Goal: Task Accomplishment & Management: Manage account settings

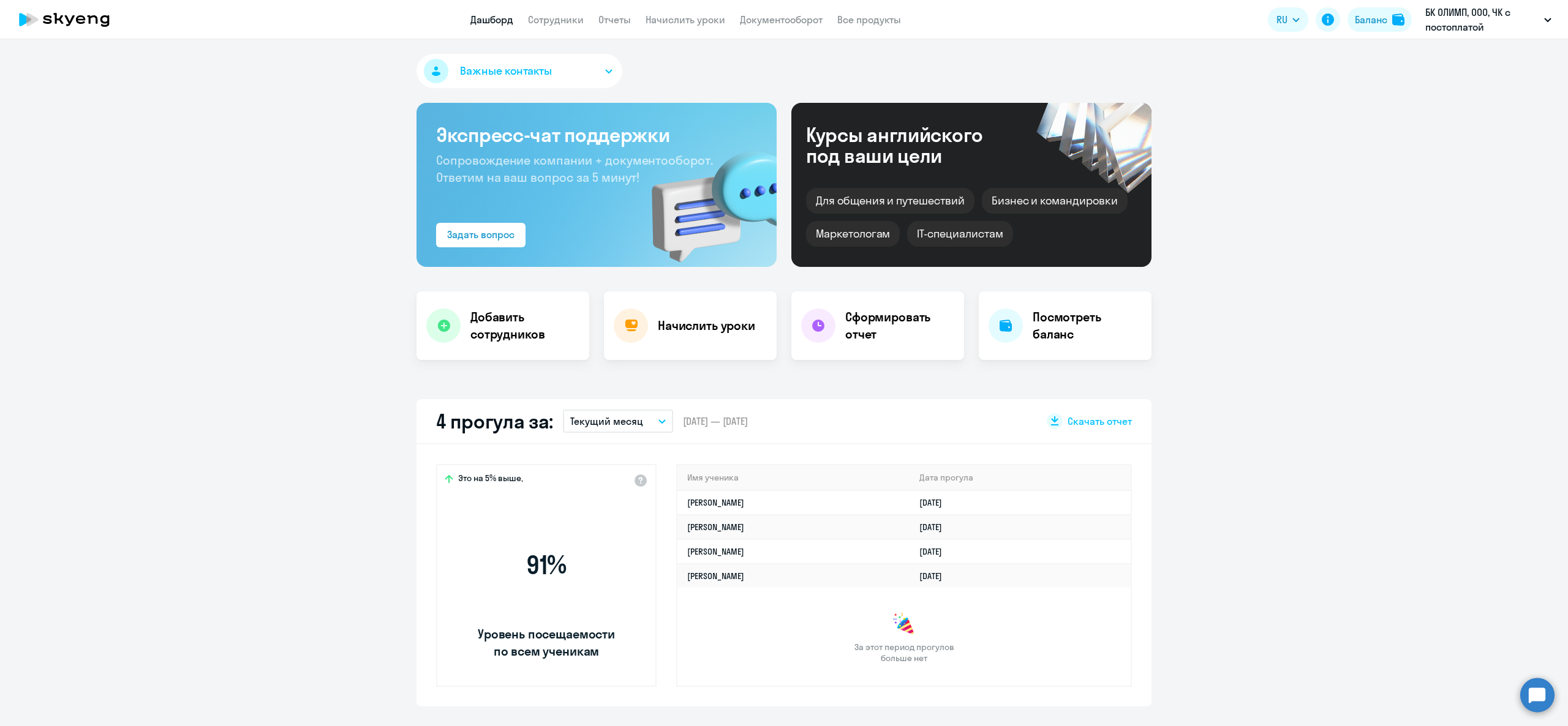
select select "30"
drag, startPoint x: 211, startPoint y: 193, endPoint x: 563, endPoint y: 77, distance: 370.6
click at [565, 12] on app-menu-item-link "Сотрудники" at bounding box center [556, 20] width 56 height 15
click at [561, 21] on link "Сотрудники" at bounding box center [556, 20] width 56 height 12
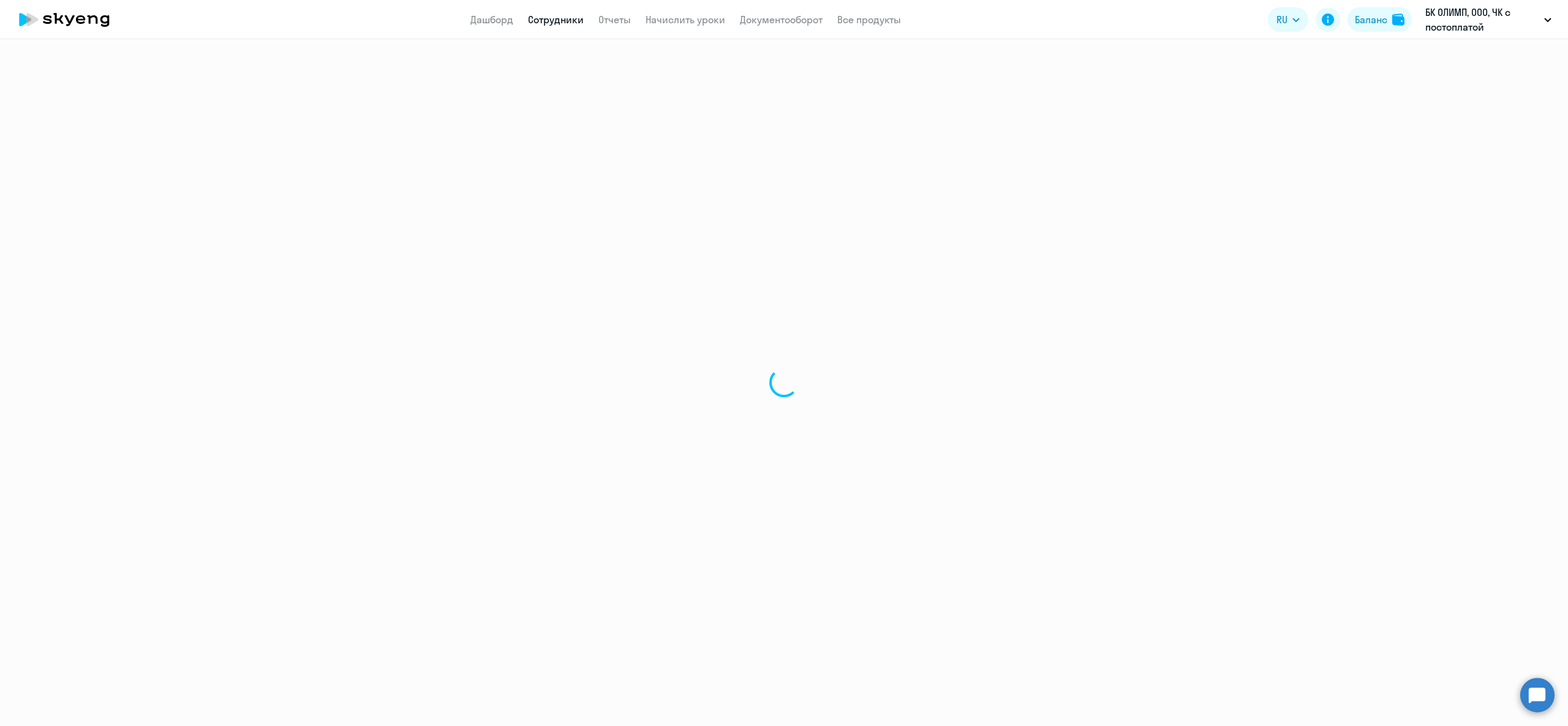
select select "30"
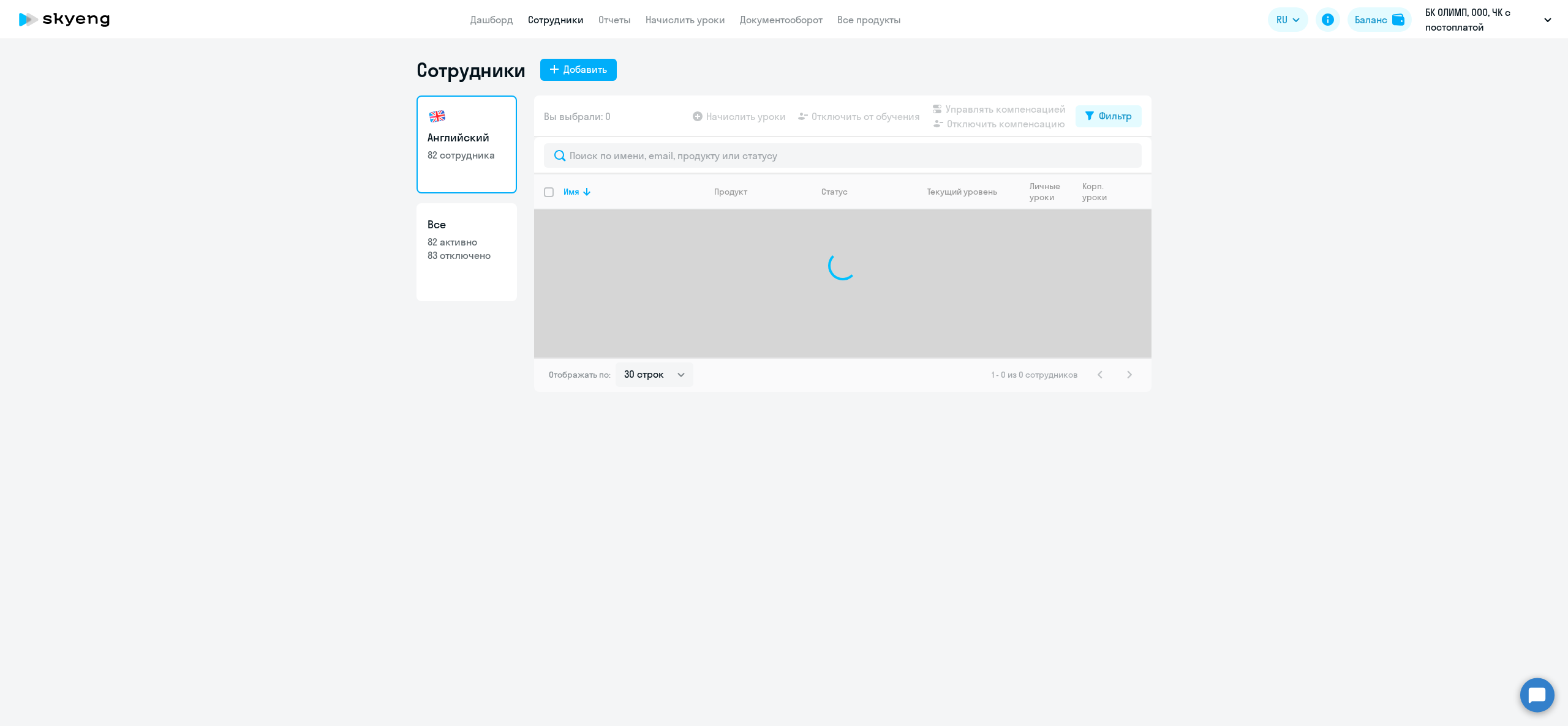
click at [571, 139] on div at bounding box center [842, 155] width 617 height 37
click at [584, 151] on input "text" at bounding box center [842, 156] width 597 height 24
type input "Алекснд"
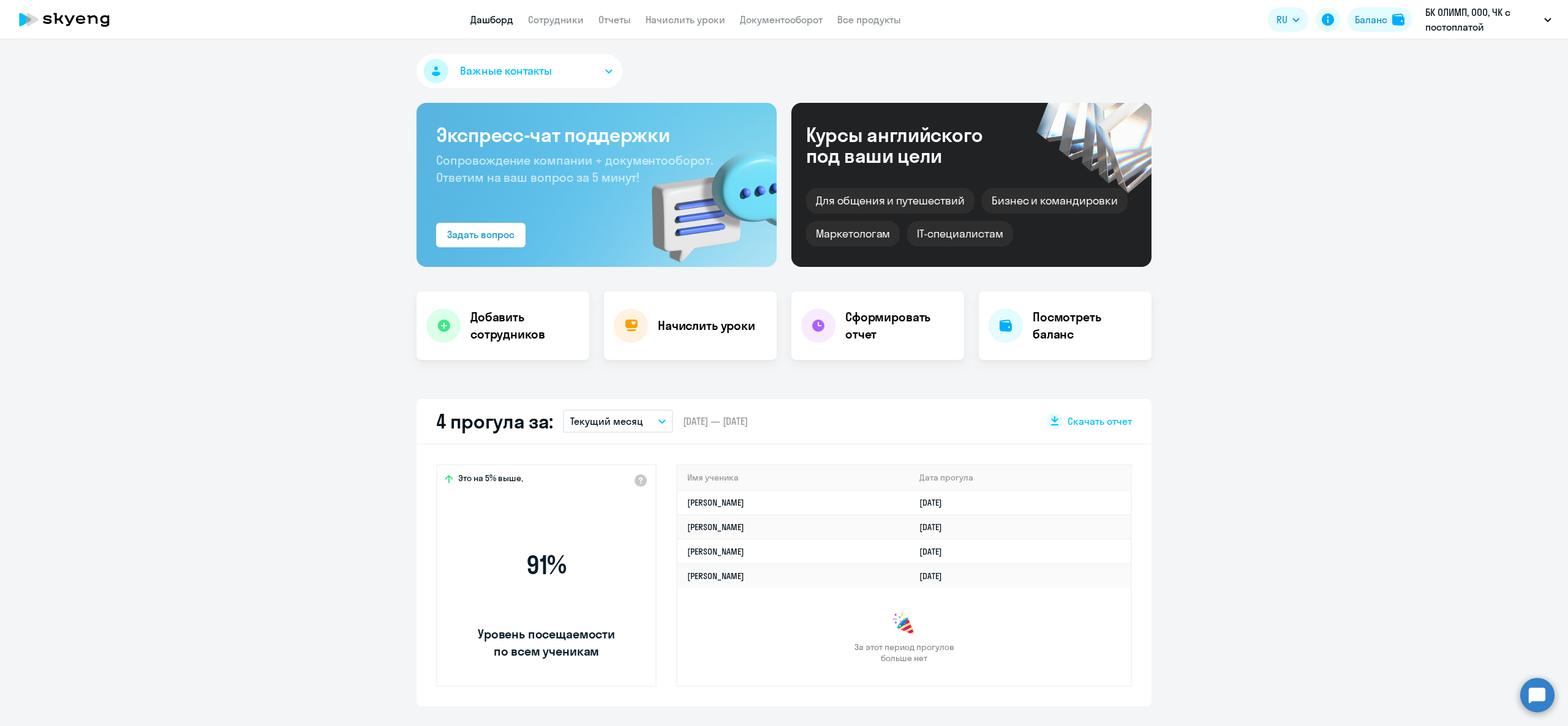
select select "30"
click at [571, 21] on link "Сотрудники" at bounding box center [556, 20] width 56 height 12
select select "30"
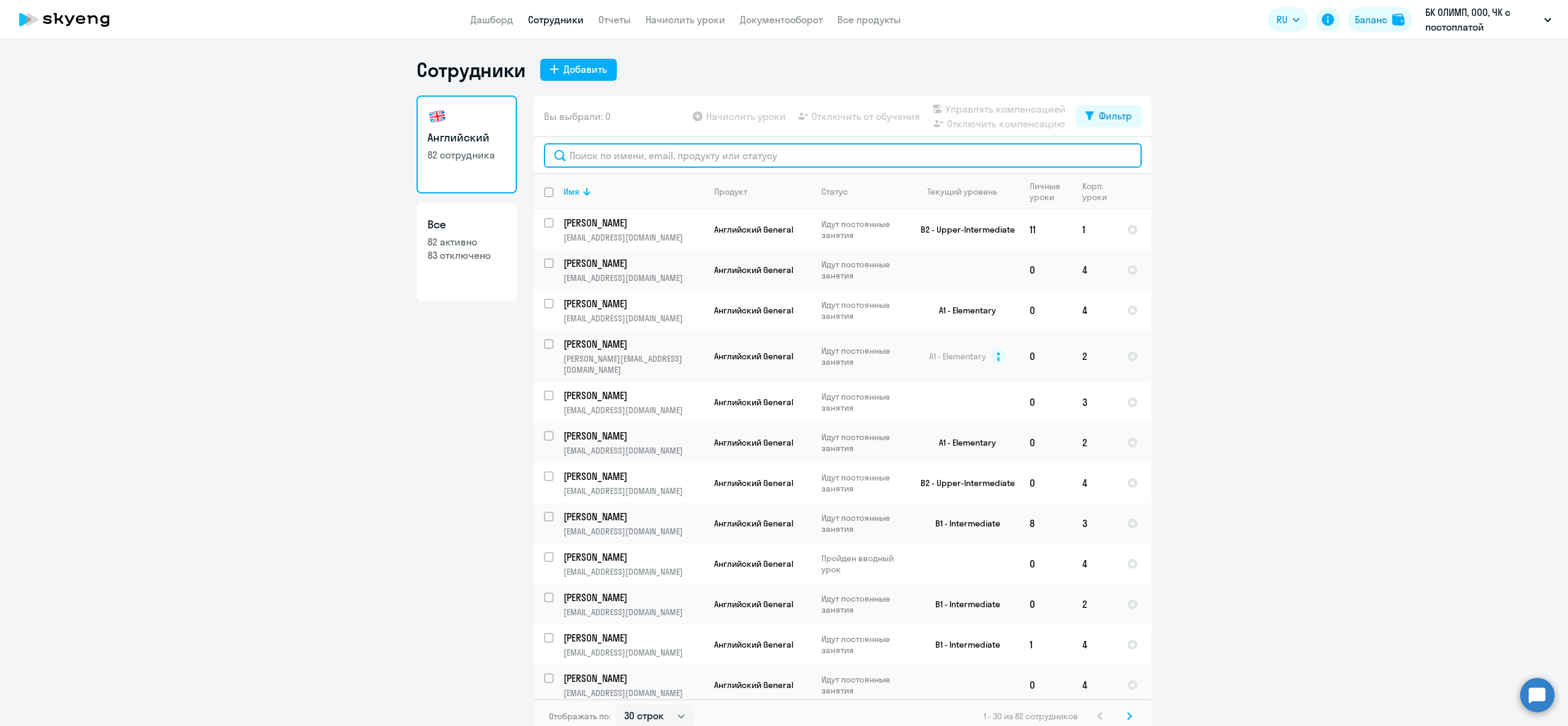
click at [631, 146] on input "text" at bounding box center [842, 156] width 597 height 24
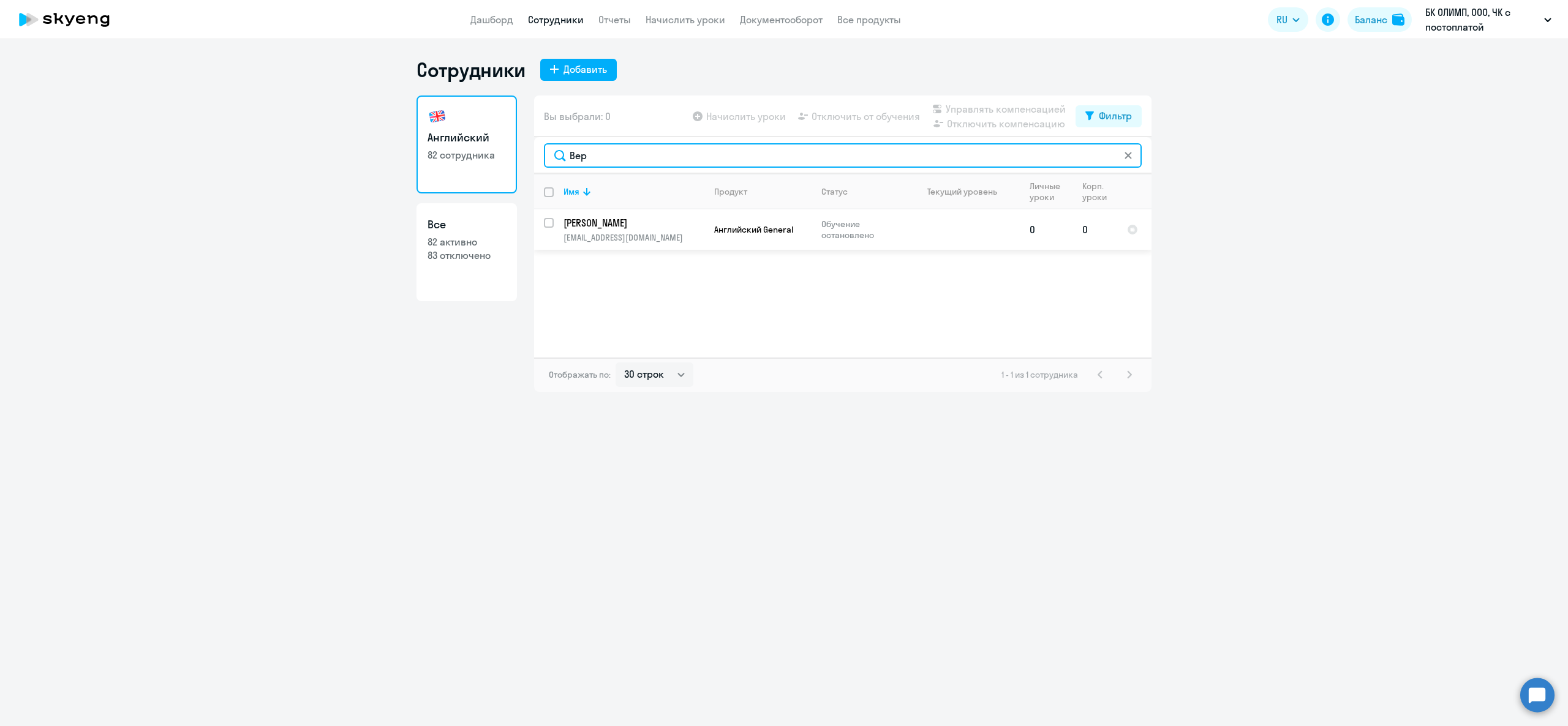
type input "Вер"
click at [547, 224] on input "select row 7861396" at bounding box center [556, 230] width 24 height 24
checkbox input "true"
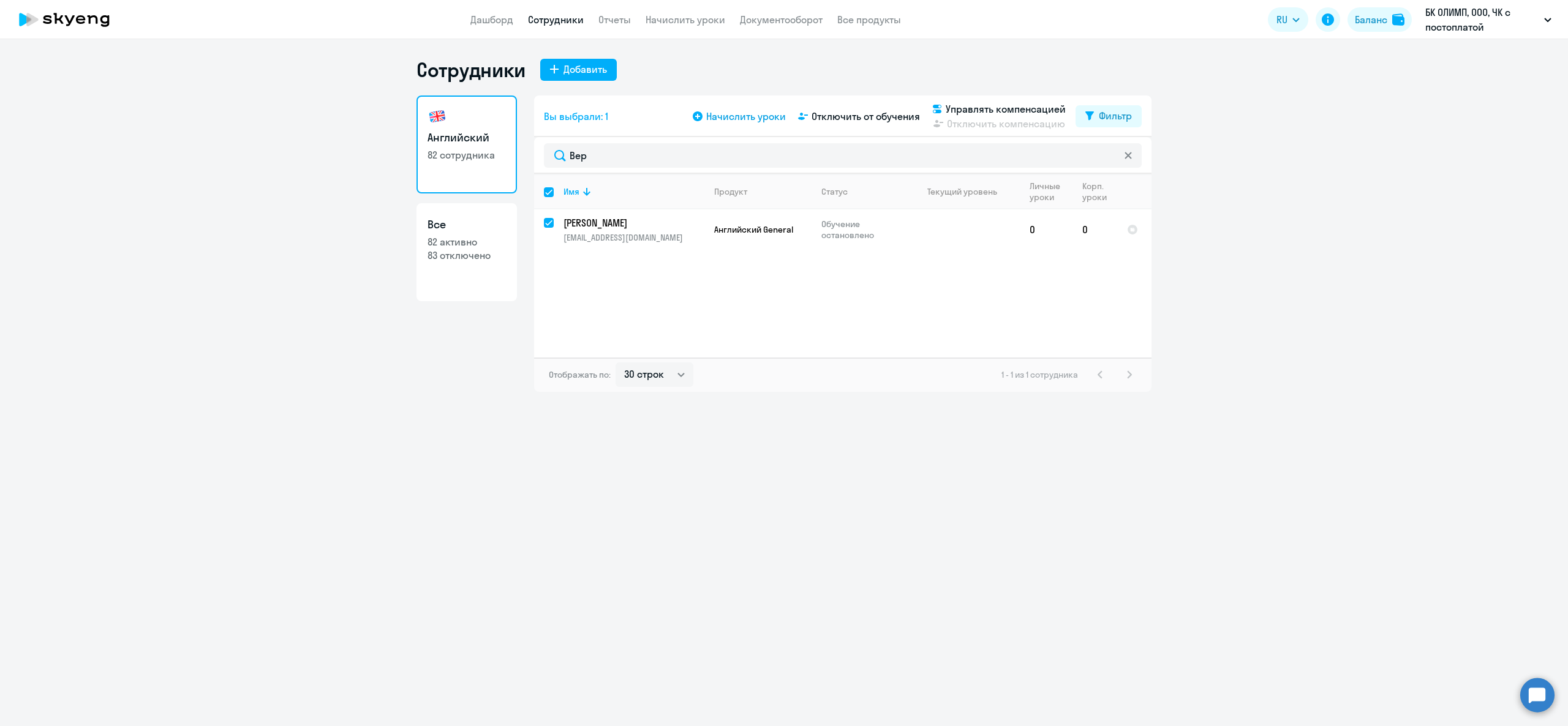
click at [753, 117] on span "Начислить уроки" at bounding box center [746, 117] width 80 height 15
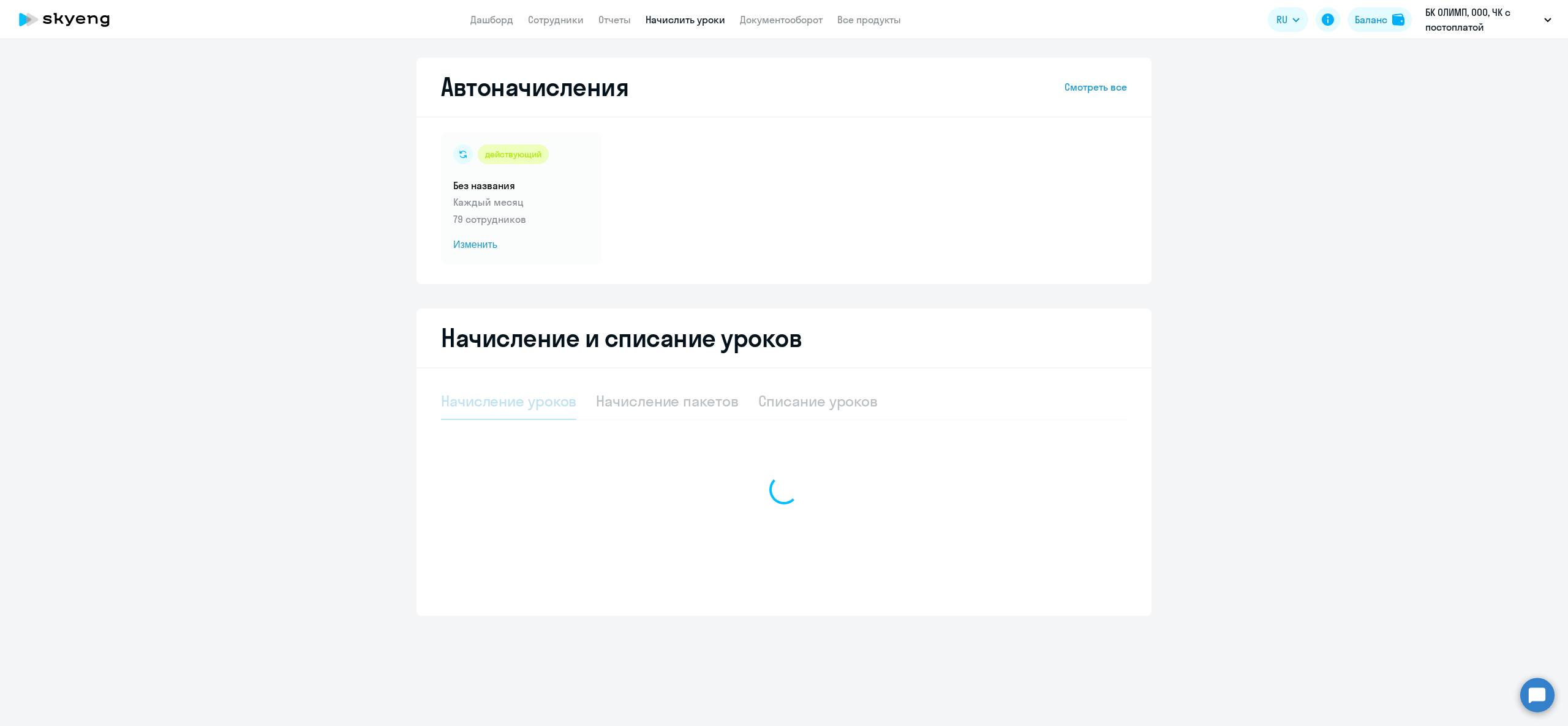
select select "10"
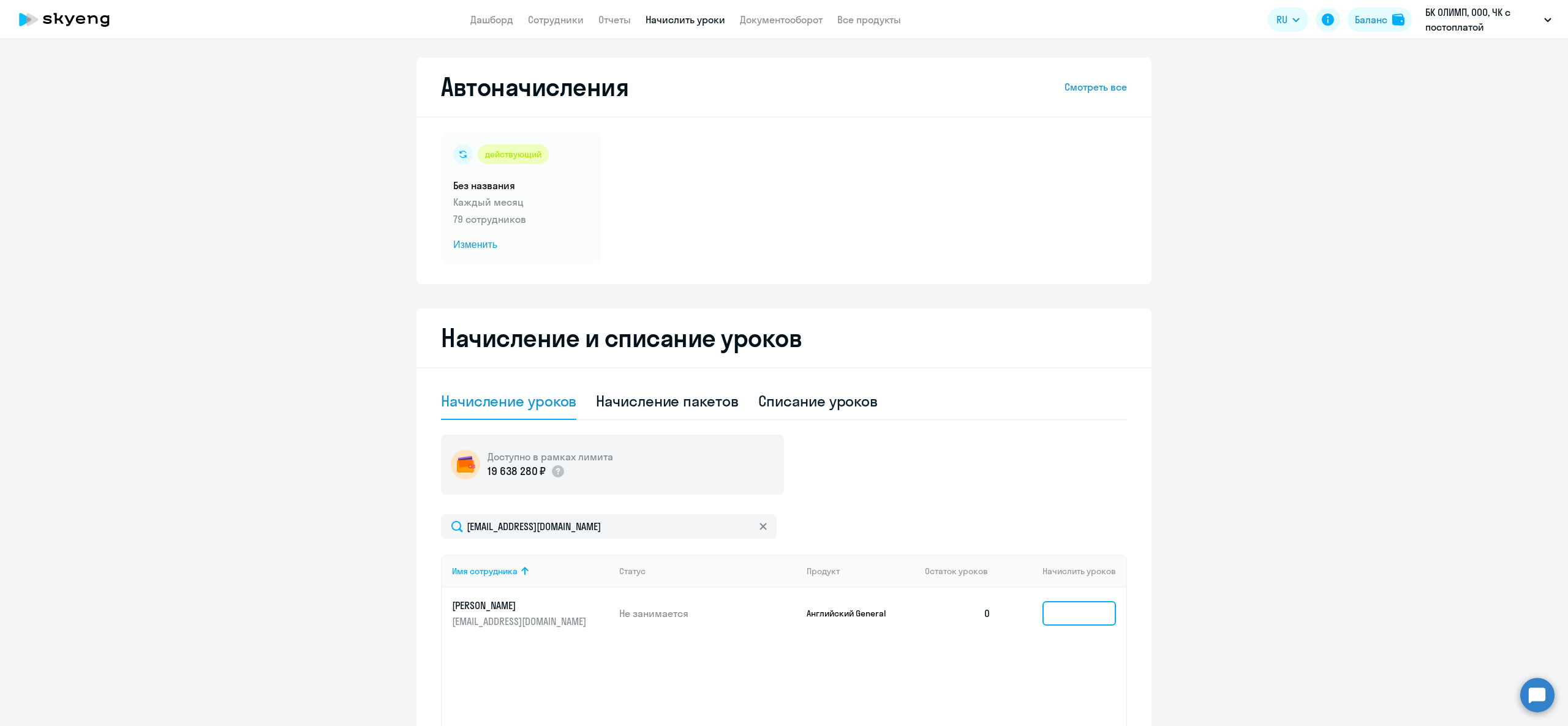
click at [1093, 606] on input at bounding box center [1079, 613] width 73 height 24
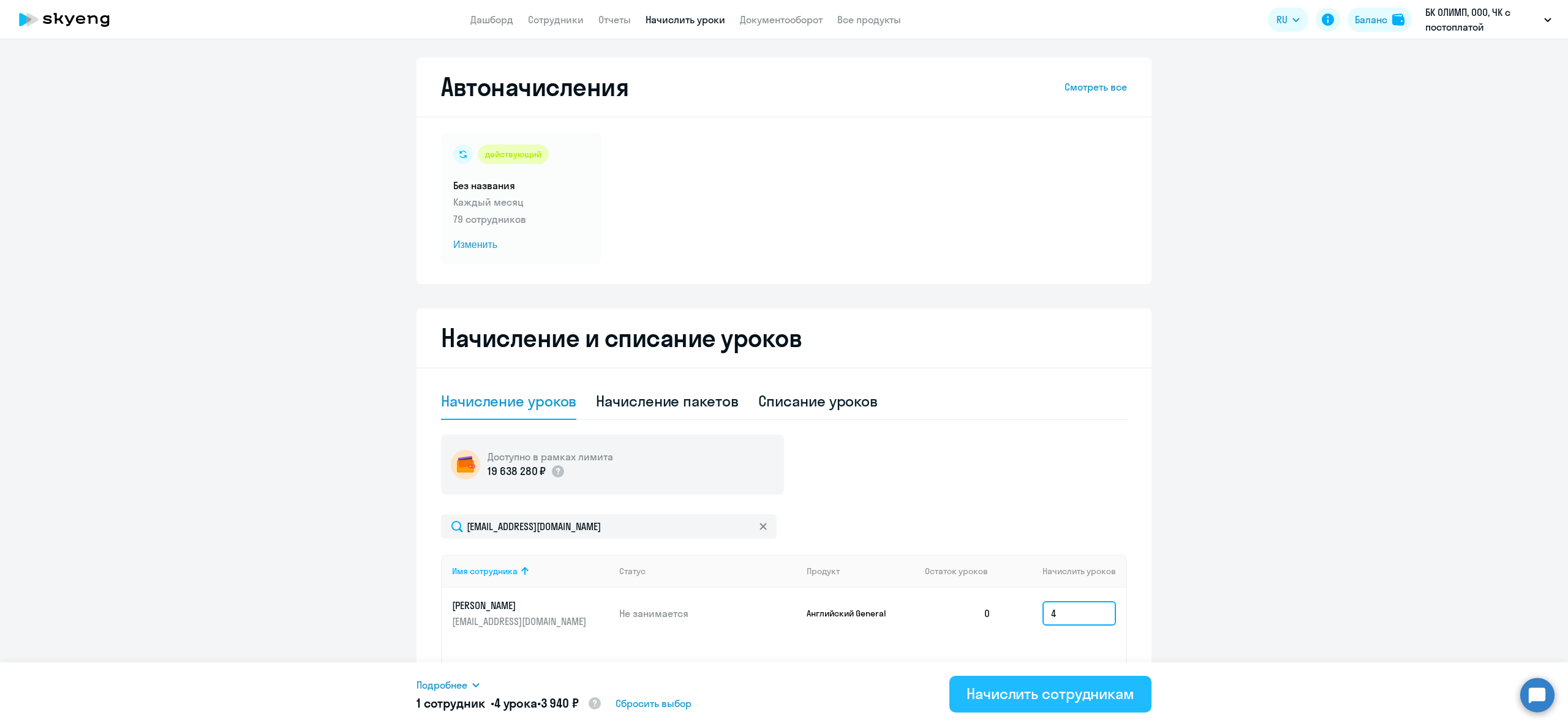
type input "4"
click at [1047, 700] on div "Начислить сотрудникам" at bounding box center [1051, 693] width 168 height 20
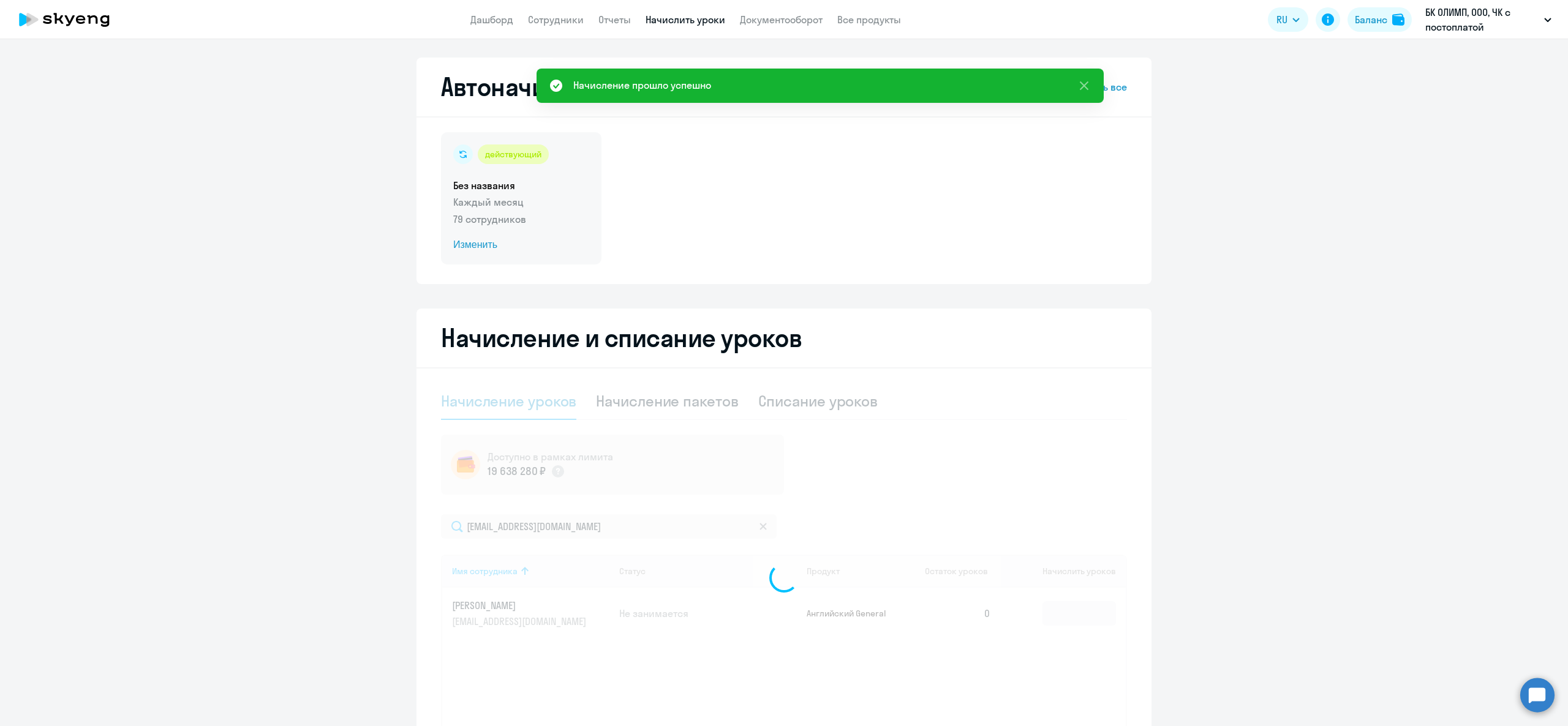
click at [486, 210] on div "действующий Без названия Каждый месяц 79 сотрудников Изменить" at bounding box center [521, 198] width 161 height 132
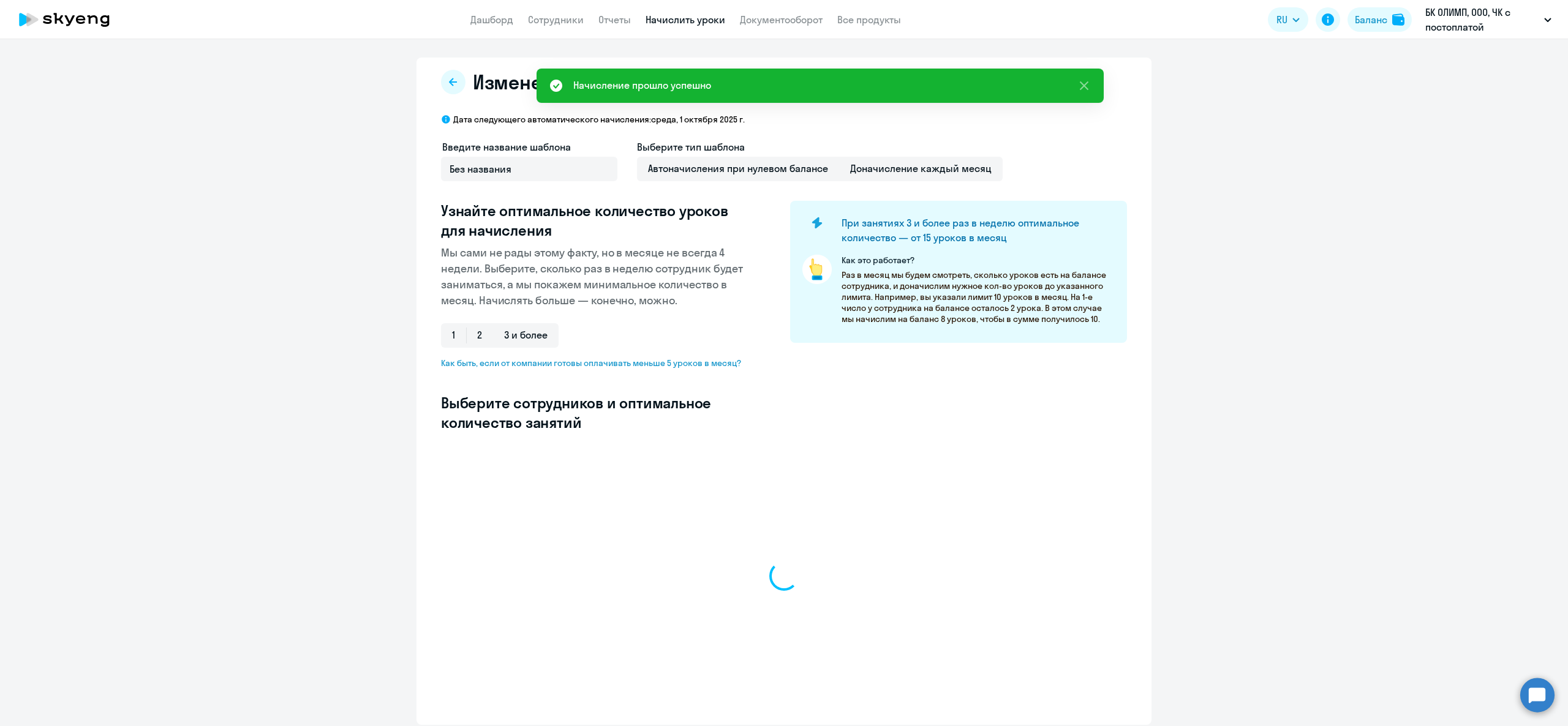
select select "10"
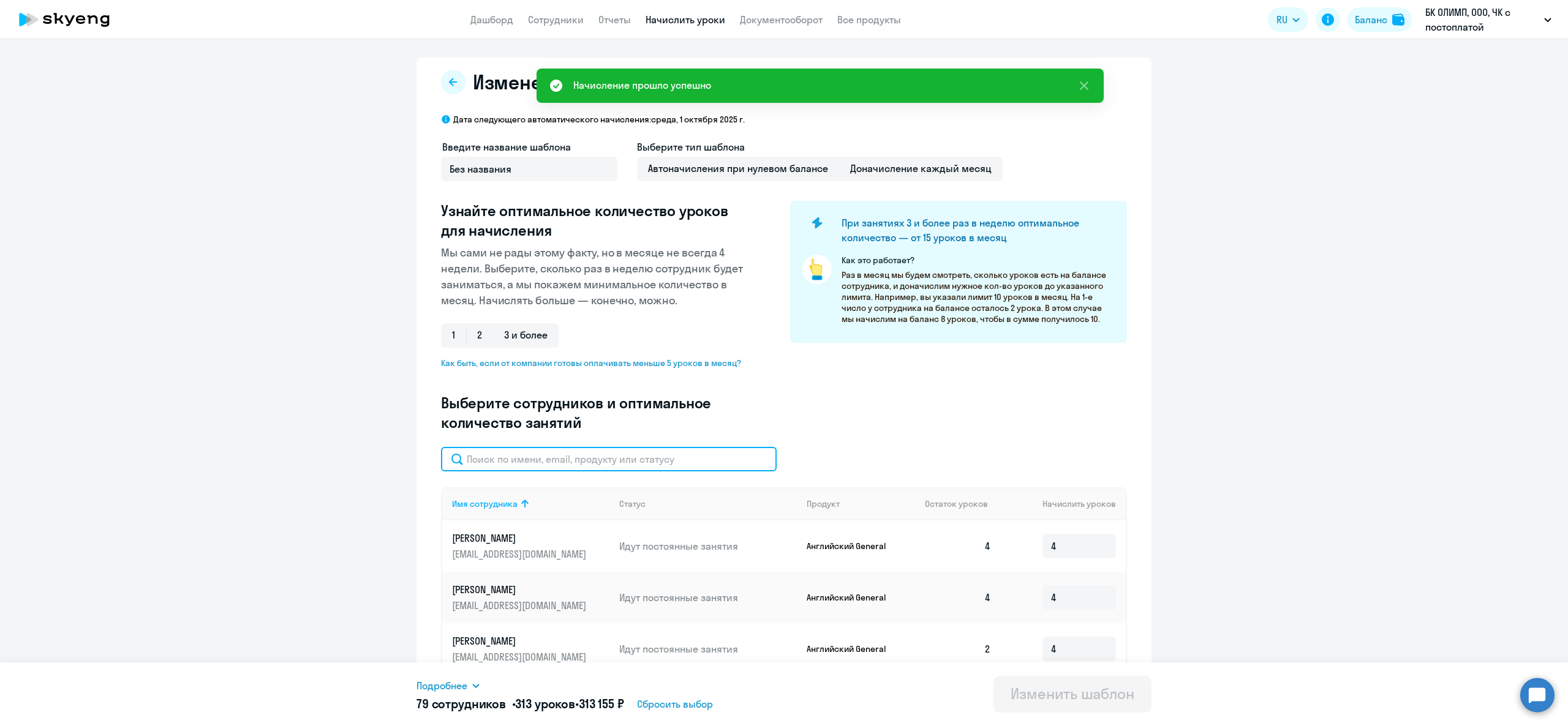
click at [605, 450] on input "text" at bounding box center [608, 459] width 335 height 24
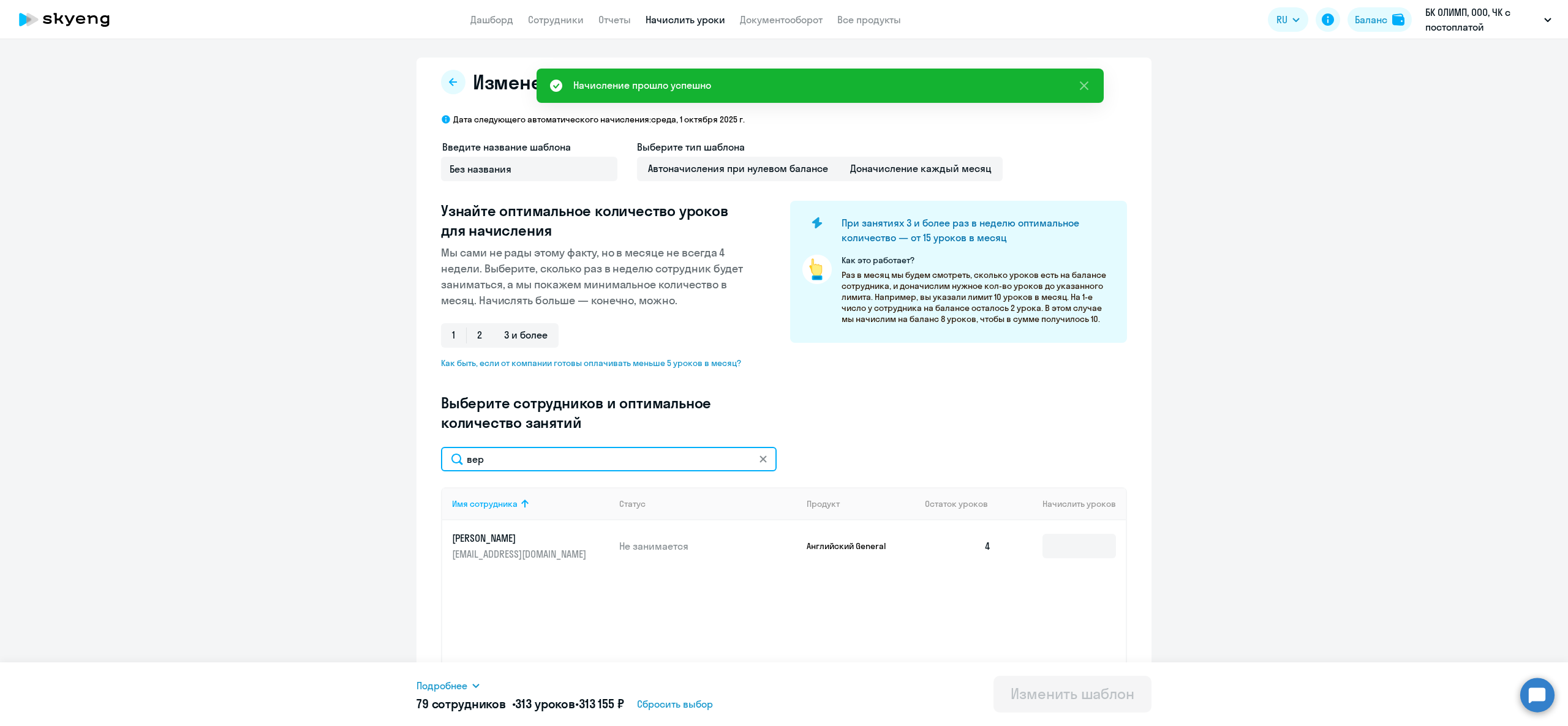
type input "вер"
drag, startPoint x: 1019, startPoint y: 546, endPoint x: 1044, endPoint y: 538, distance: 26.2
click at [1037, 541] on td at bounding box center [1063, 546] width 125 height 51
click at [1059, 538] on input at bounding box center [1079, 546] width 73 height 24
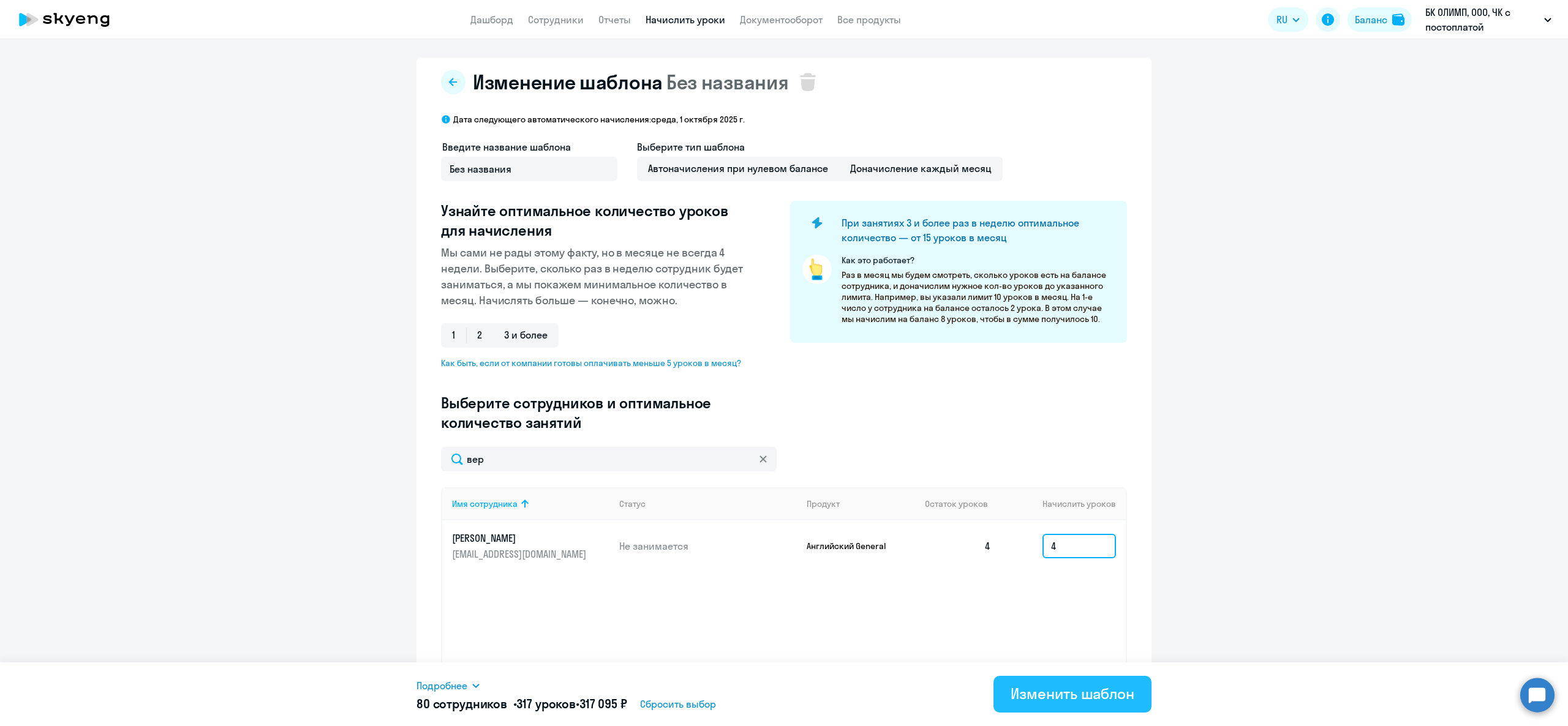
type input "4"
click at [1049, 700] on div "Изменить шаблон" at bounding box center [1073, 693] width 124 height 20
